Goal: Task Accomplishment & Management: Manage account settings

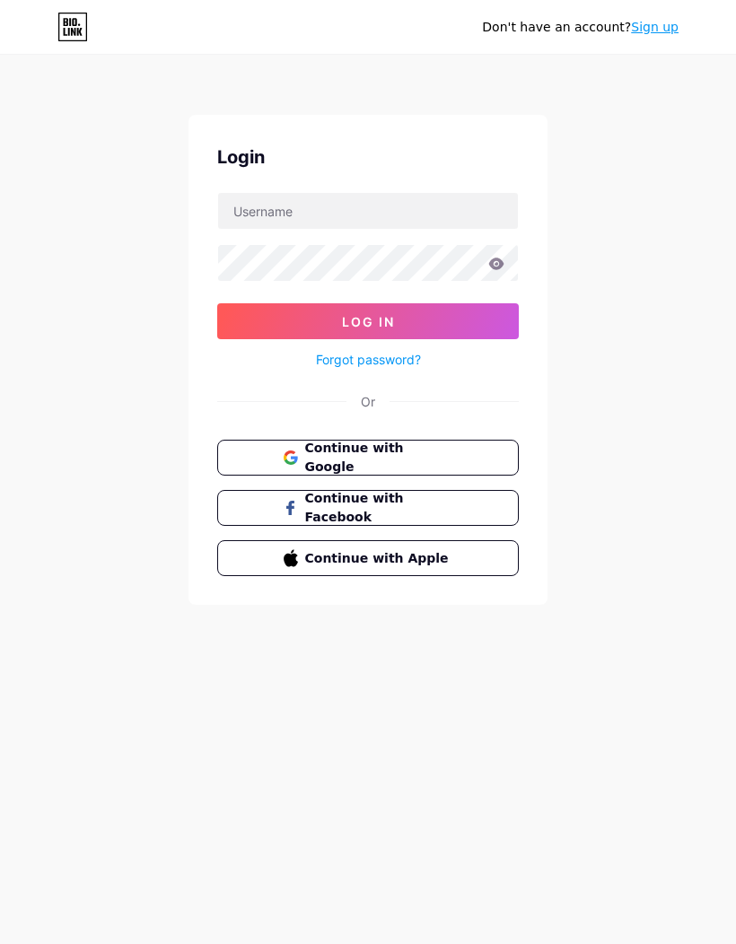
click at [465, 450] on button "Continue with Google" at bounding box center [368, 458] width 302 height 36
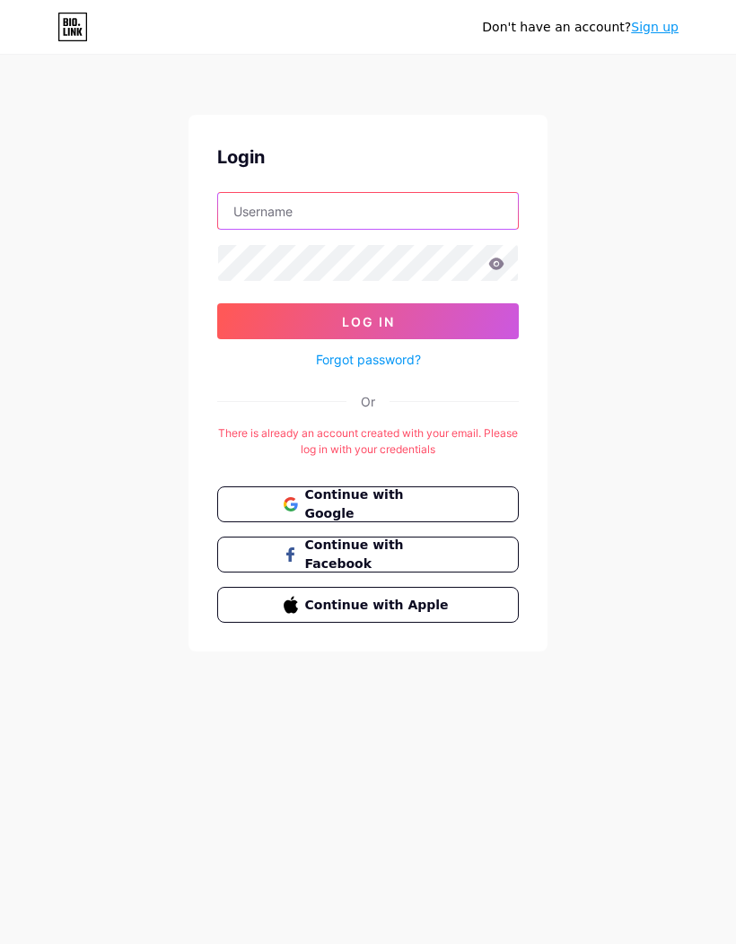
click at [430, 206] on input "text" at bounding box center [368, 211] width 300 height 36
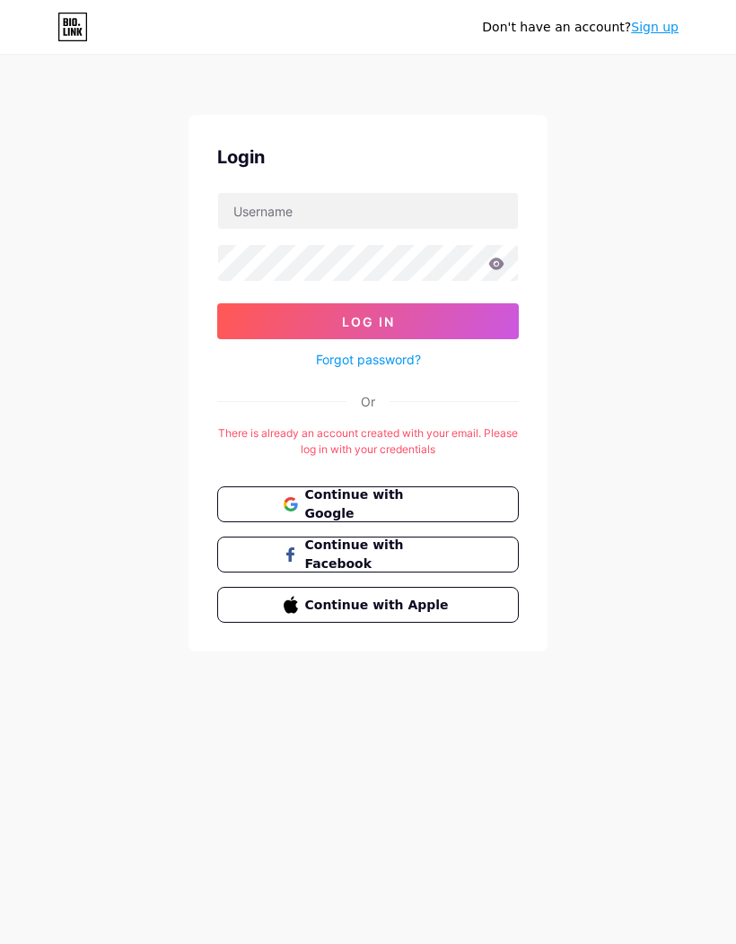
click at [653, 222] on div "Don't have an account? Sign up Login Log In Forgot password? Or There is alread…" at bounding box center [368, 354] width 736 height 709
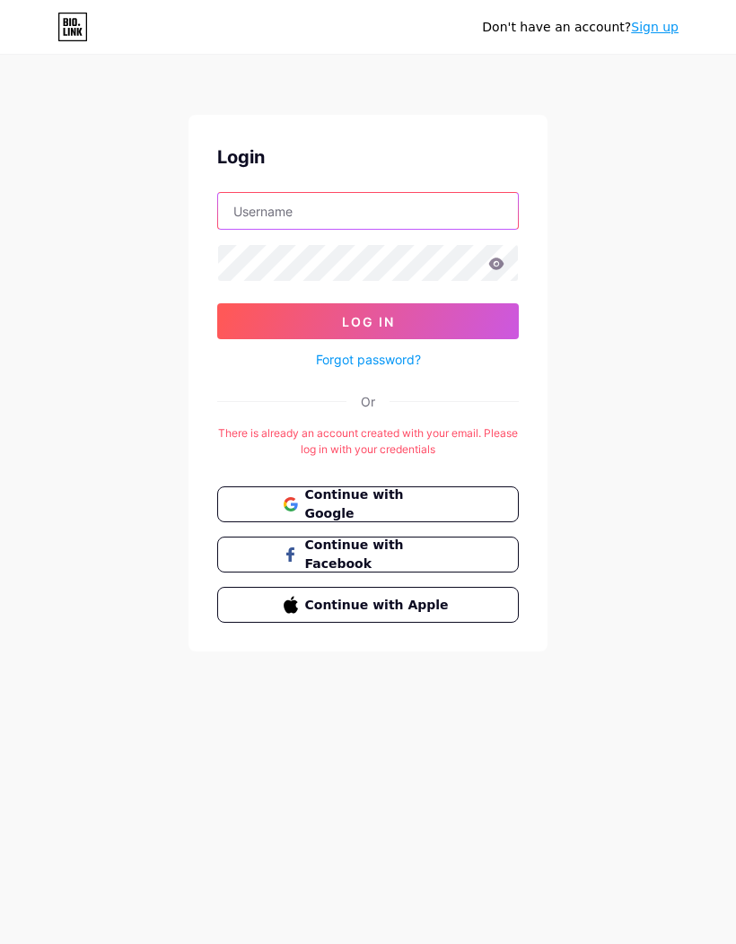
click at [434, 209] on input "text" at bounding box center [368, 211] width 300 height 36
type input "abd"
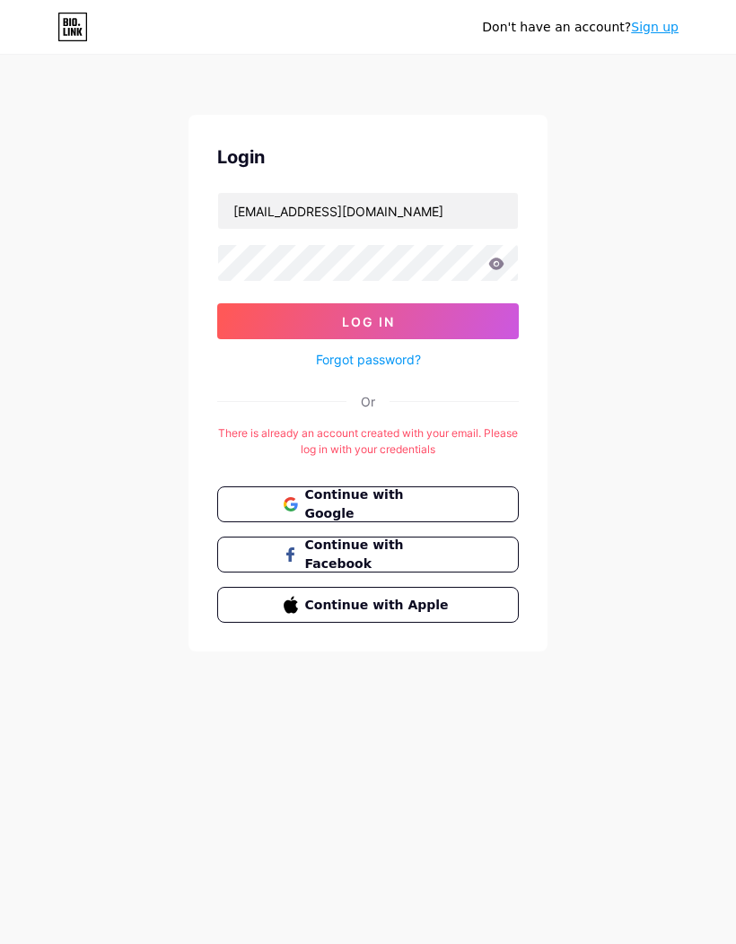
type input "[EMAIL_ADDRESS][DOMAIN_NAME]"
click at [478, 318] on button "Log In" at bounding box center [368, 321] width 302 height 36
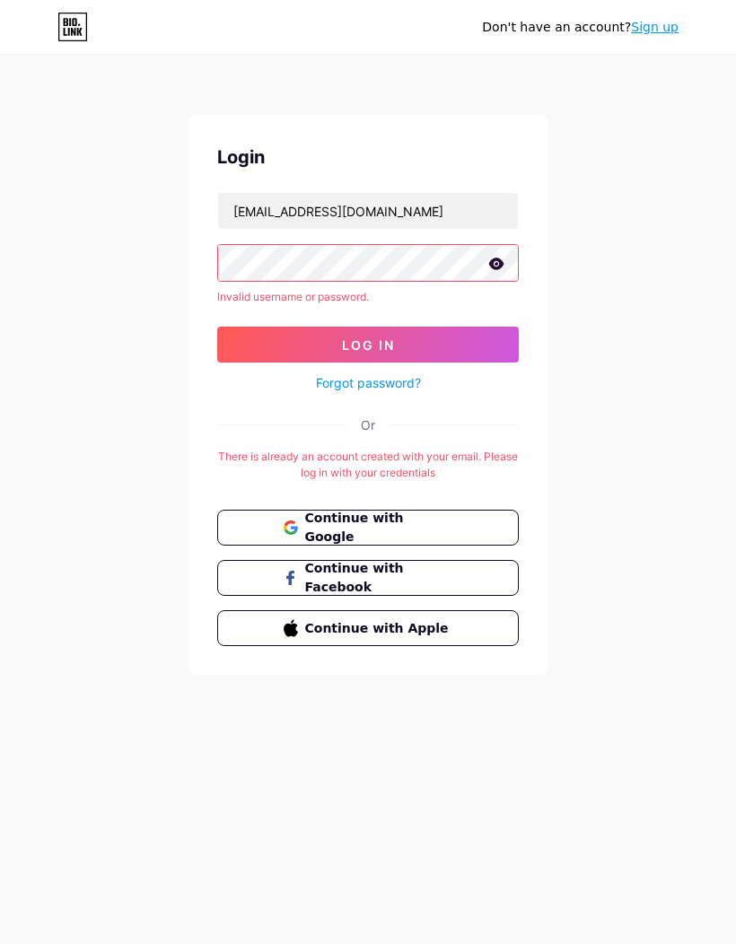
click at [498, 259] on icon at bounding box center [496, 264] width 15 height 12
click at [477, 344] on button "Log In" at bounding box center [368, 345] width 302 height 36
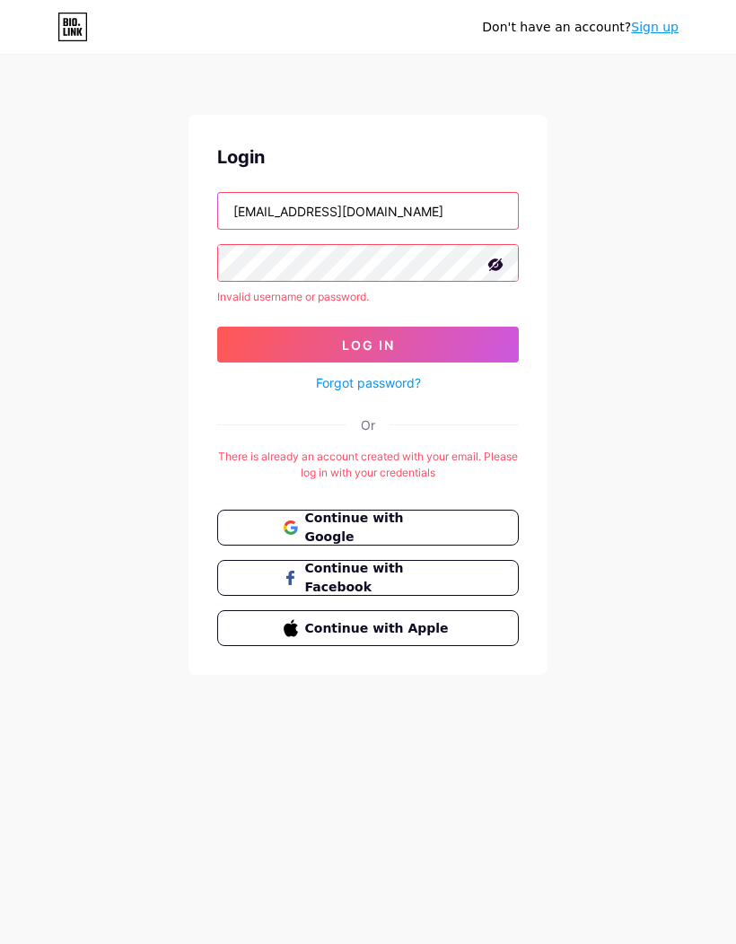
click at [477, 209] on input "[EMAIL_ADDRESS][DOMAIN_NAME]" at bounding box center [368, 211] width 300 height 36
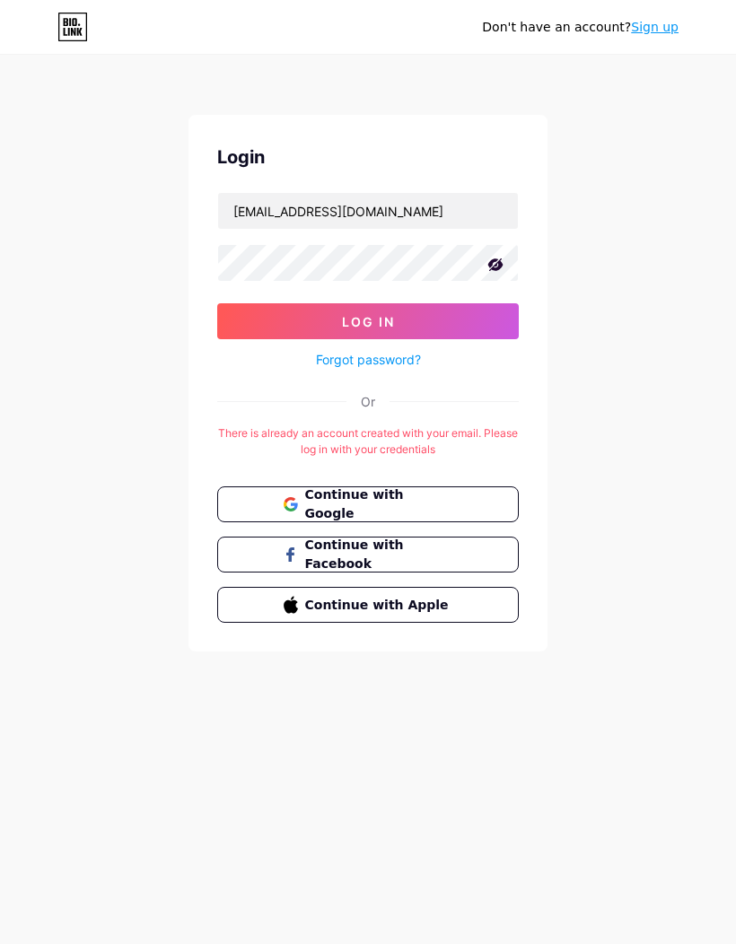
click at [477, 316] on button "Log In" at bounding box center [368, 321] width 302 height 36
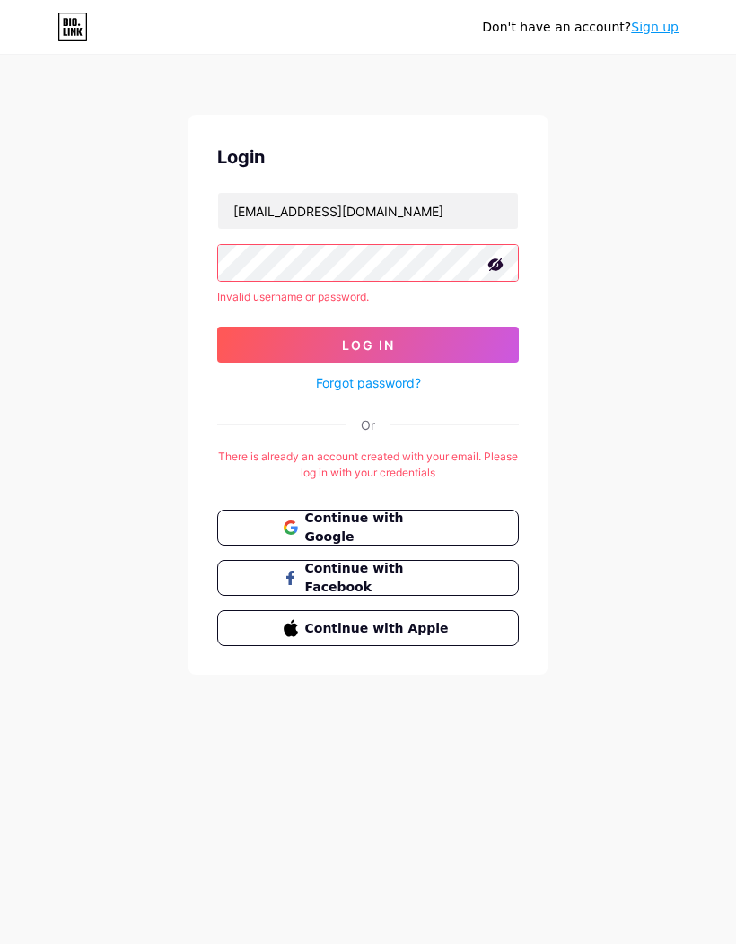
click at [663, 280] on div "Don't have an account? Sign up Login [EMAIL_ADDRESS][DOMAIN_NAME] Invalid usern…" at bounding box center [368, 366] width 736 height 732
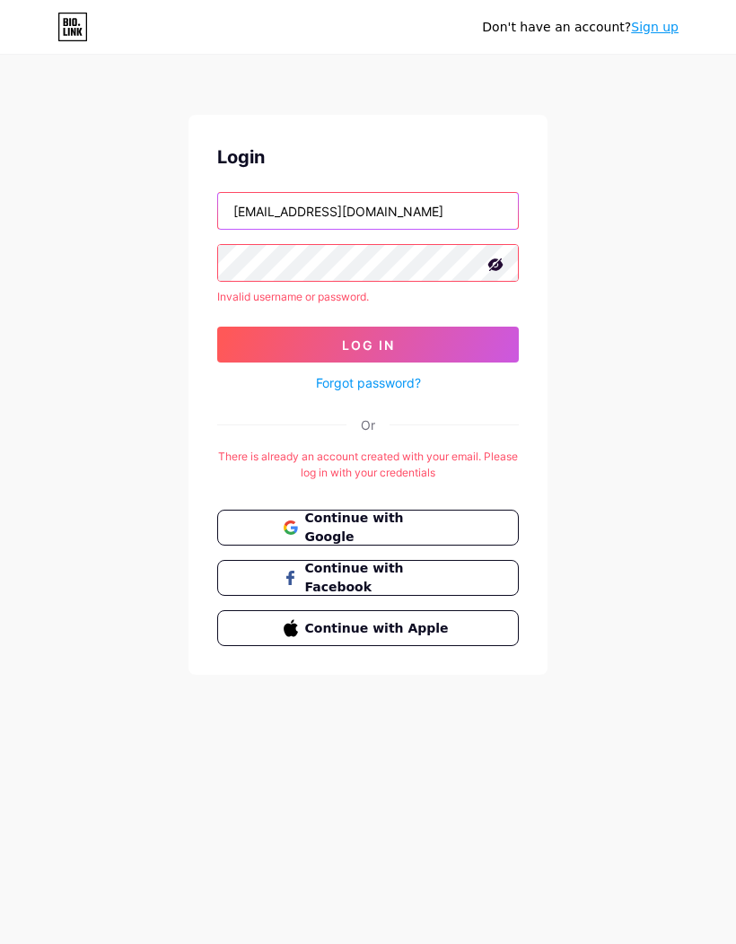
click at [473, 214] on input "[EMAIL_ADDRESS][DOMAIN_NAME]" at bounding box center [368, 211] width 300 height 36
type input "iamabsarkar2@g"
click at [391, 379] on link "Forgot password?" at bounding box center [368, 382] width 105 height 19
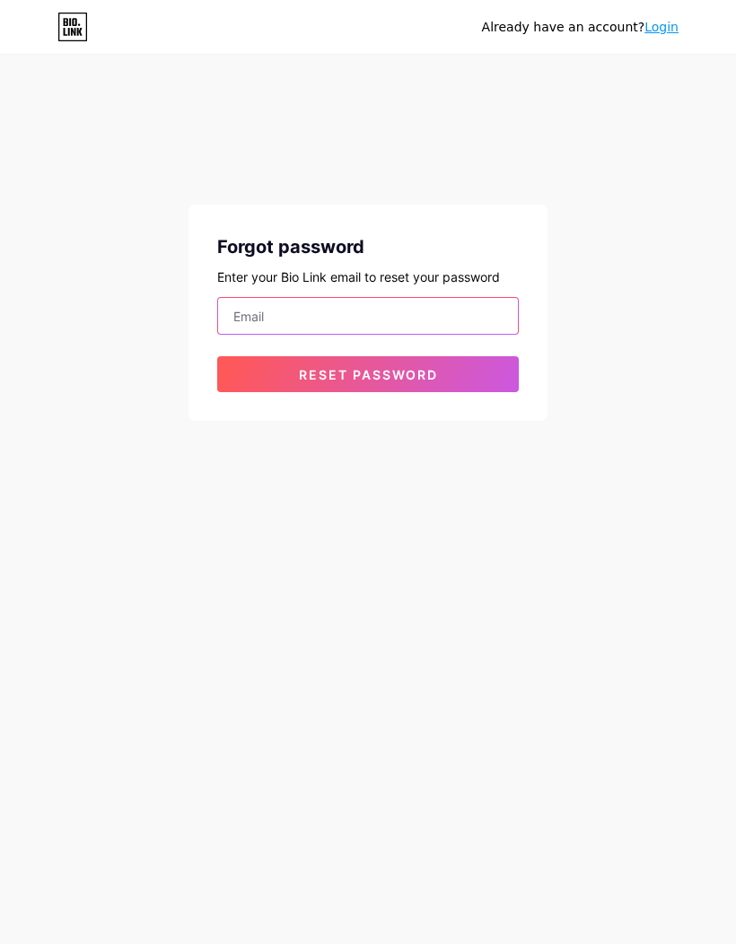
click at [406, 311] on input "email" at bounding box center [368, 316] width 300 height 36
type input "a"
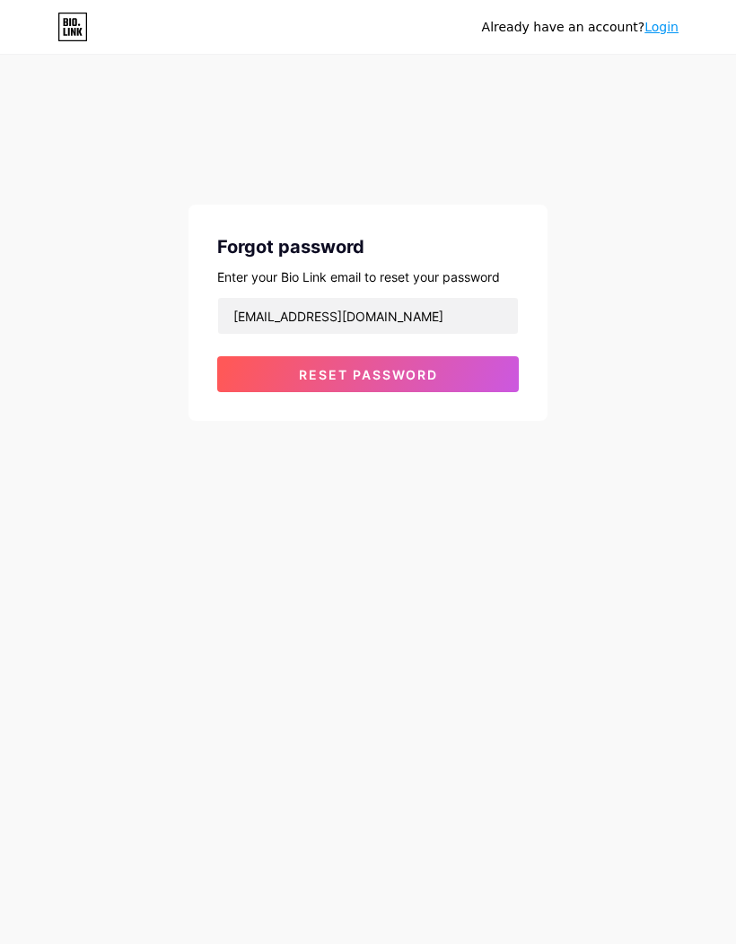
type input "[EMAIL_ADDRESS][DOMAIN_NAME]"
click at [446, 365] on button "Reset password" at bounding box center [368, 374] width 302 height 36
